Goal: Check status: Check status

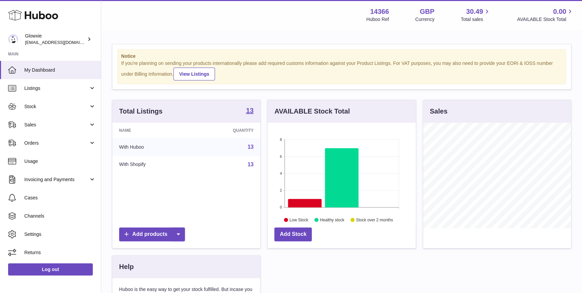
scroll to position [105, 148]
click at [43, 122] on span "Sales" at bounding box center [56, 125] width 64 height 6
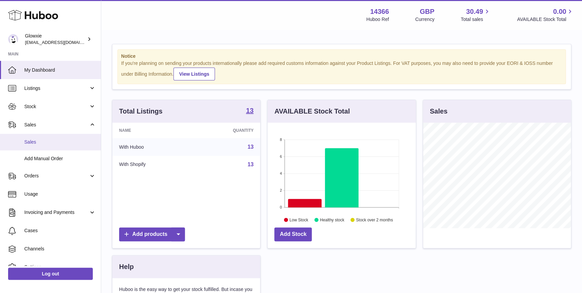
click at [49, 142] on span "Sales" at bounding box center [60, 142] width 72 height 6
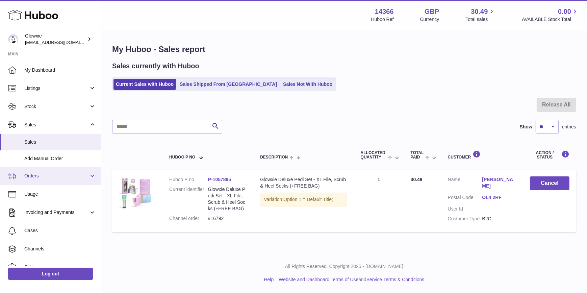
click at [60, 179] on link "Orders" at bounding box center [50, 176] width 101 height 18
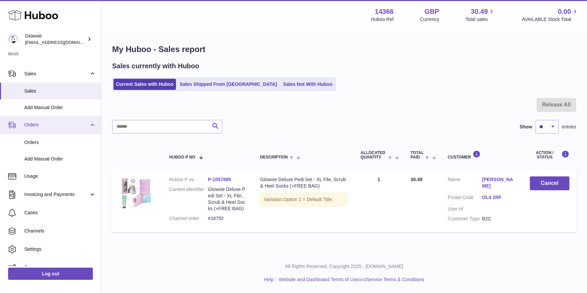
click at [60, 179] on link "Usage" at bounding box center [50, 176] width 101 height 18
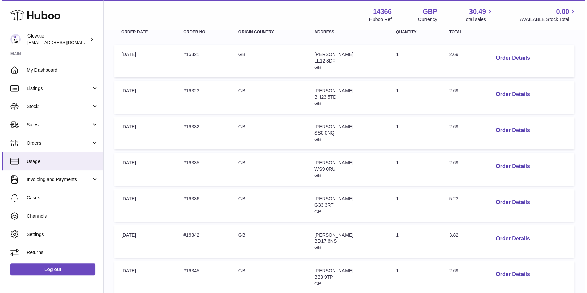
scroll to position [153, 0]
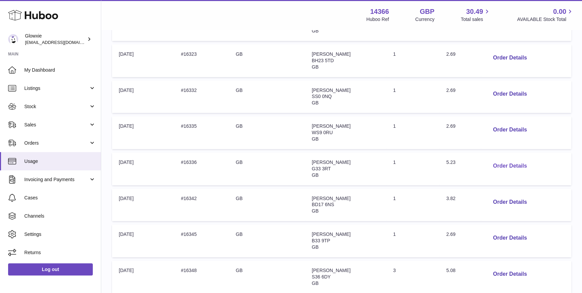
click at [506, 167] on button "Order Details" at bounding box center [510, 166] width 45 height 14
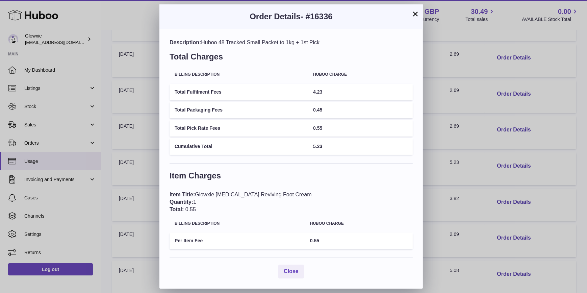
click at [413, 12] on button "×" at bounding box center [415, 14] width 8 height 8
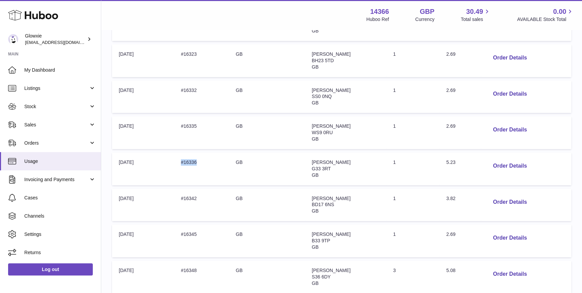
drag, startPoint x: 228, startPoint y: 162, endPoint x: 181, endPoint y: 161, distance: 47.3
click at [181, 161] on td "Order no: #16336" at bounding box center [201, 168] width 55 height 33
copy td "#16336"
click at [496, 166] on button "Order Details" at bounding box center [510, 166] width 45 height 14
